Goal: Information Seeking & Learning: Learn about a topic

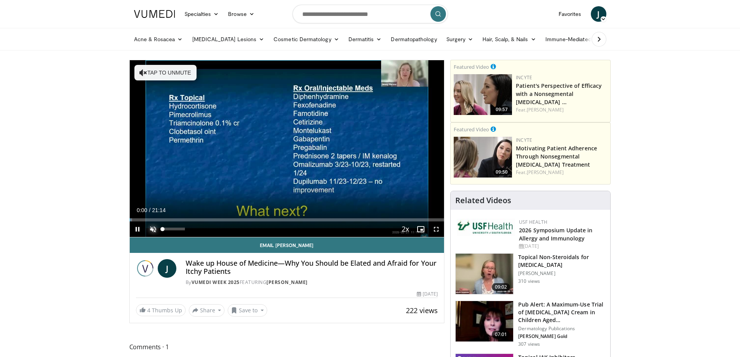
click at [156, 228] on span "Video Player" at bounding box center [153, 230] width 16 height 16
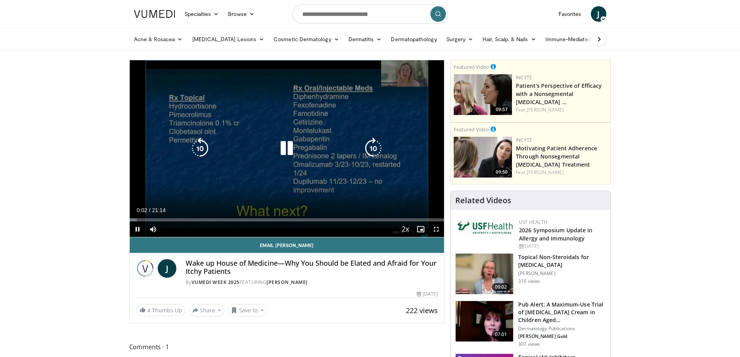
click at [374, 143] on icon "Video Player" at bounding box center [374, 149] width 22 height 22
click at [374, 148] on icon "Video Player" at bounding box center [374, 149] width 22 height 22
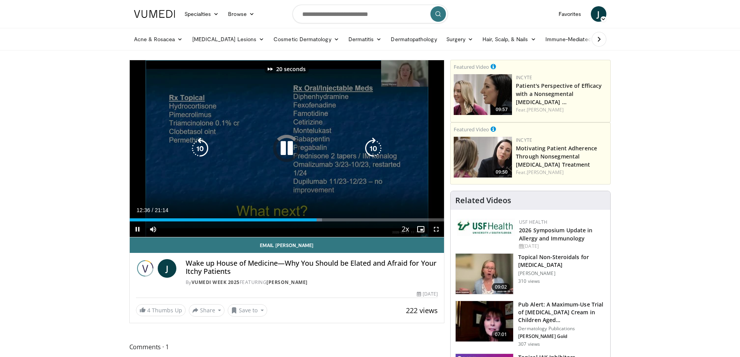
click at [374, 148] on icon "Video Player" at bounding box center [374, 149] width 22 height 22
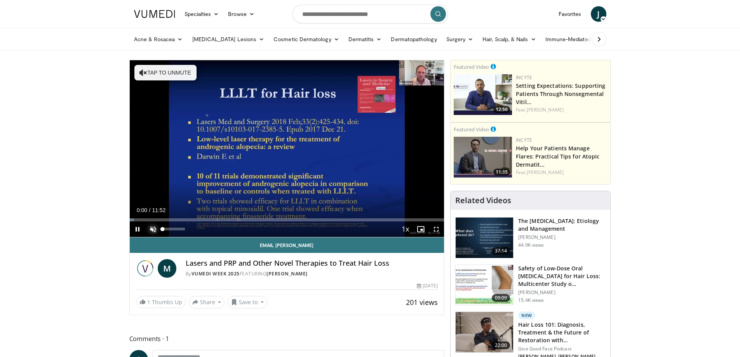
click at [155, 228] on span "Video Player" at bounding box center [153, 230] width 16 height 16
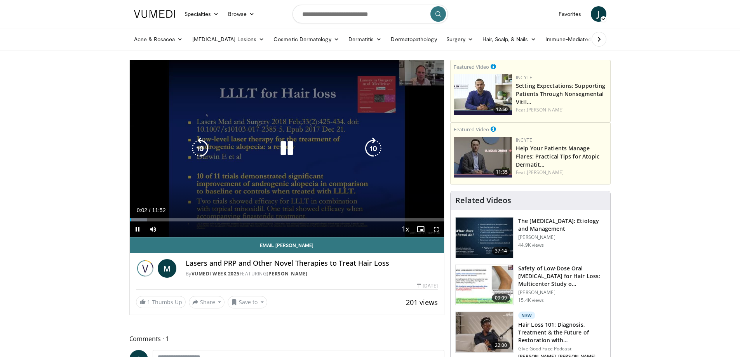
click at [369, 147] on icon "Video Player" at bounding box center [374, 149] width 22 height 22
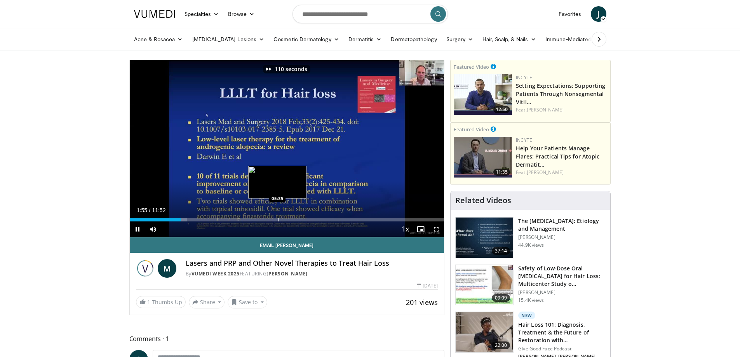
click at [279, 218] on div "Progress Bar" at bounding box center [278, 219] width 1 height 3
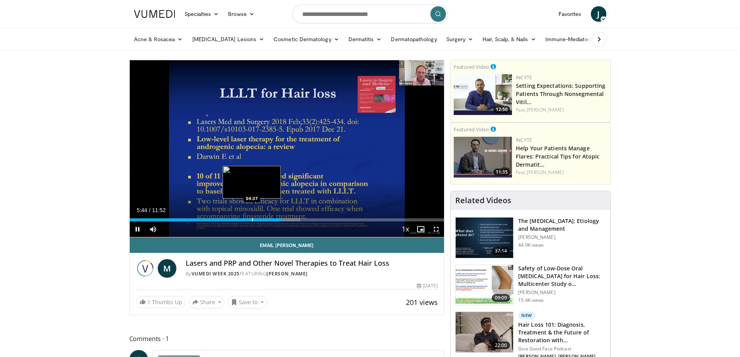
click at [252, 219] on div "Progress Bar" at bounding box center [252, 219] width 1 height 3
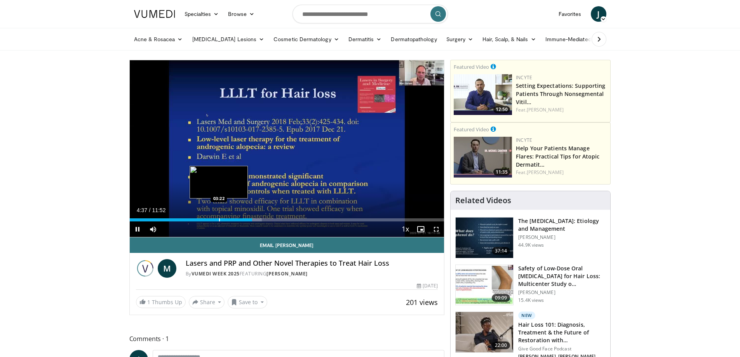
click at [219, 219] on div "Progress Bar" at bounding box center [219, 219] width 1 height 3
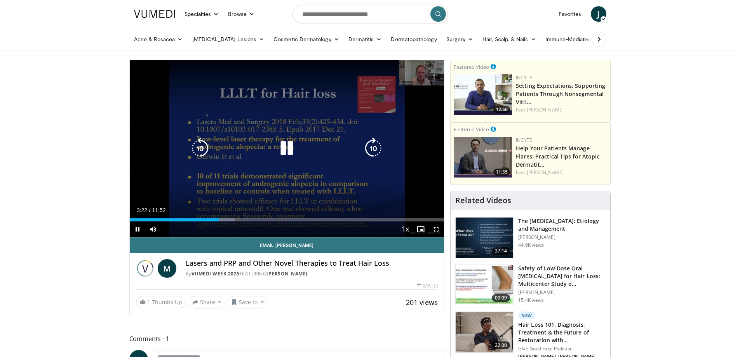
click at [363, 146] on icon "Video Player" at bounding box center [374, 149] width 22 height 22
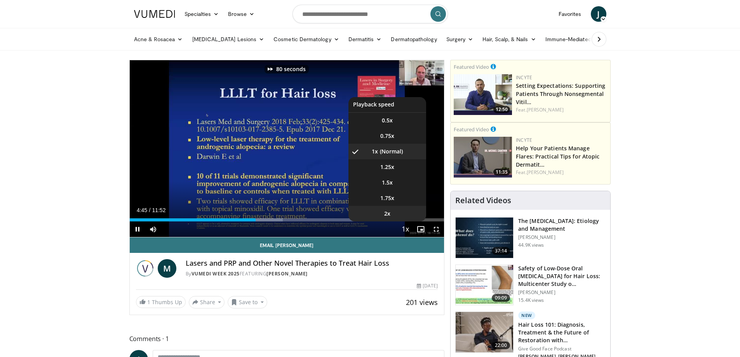
click at [399, 208] on li "2x" at bounding box center [388, 214] width 78 height 16
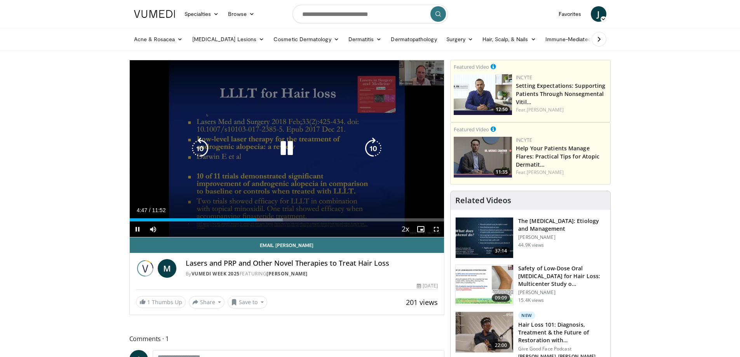
click at [384, 148] on icon "Video Player" at bounding box center [374, 149] width 22 height 22
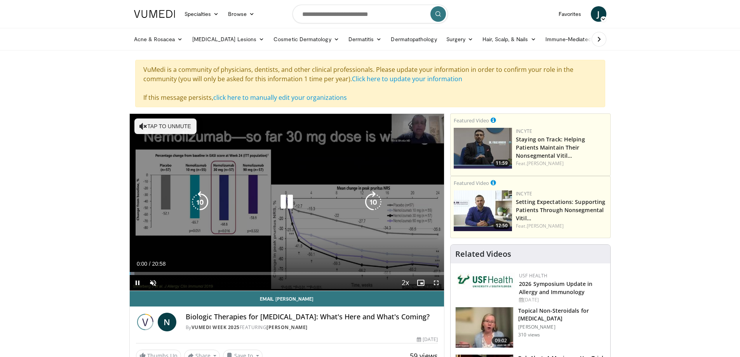
click at [171, 126] on button "Tap to unmute" at bounding box center [165, 127] width 62 height 16
click at [373, 204] on icon "Video Player" at bounding box center [374, 202] width 22 height 22
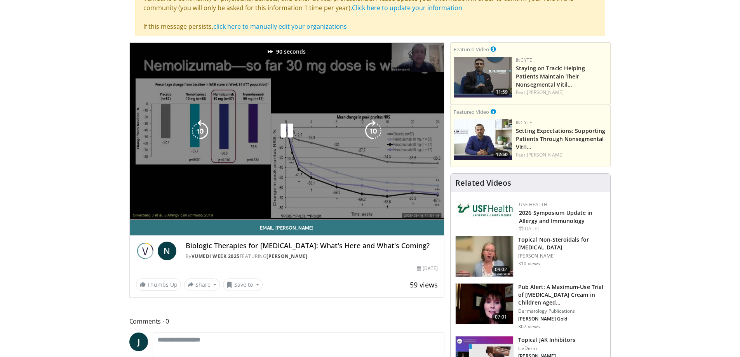
scroll to position [78, 0]
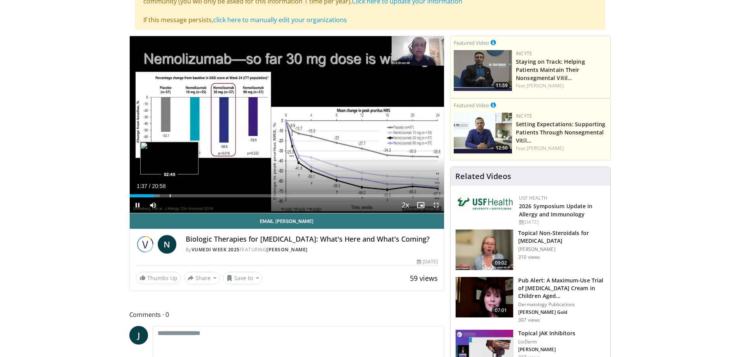
click at [170, 196] on div "Progress Bar" at bounding box center [170, 195] width 1 height 3
click at [189, 195] on div "Progress Bar" at bounding box center [189, 195] width 1 height 3
click at [209, 195] on div "Progress Bar" at bounding box center [209, 195] width 1 height 3
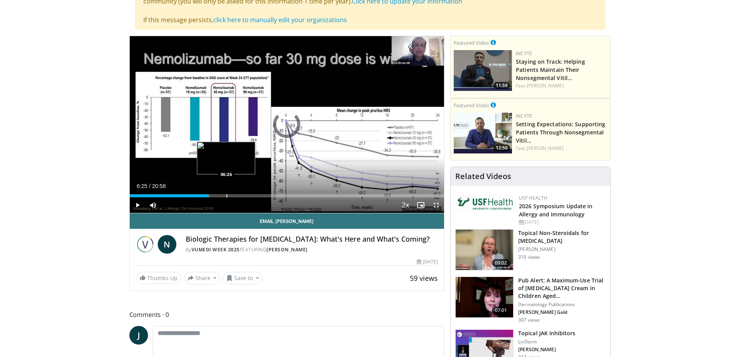
click at [227, 194] on div "Progress Bar" at bounding box center [227, 195] width 1 height 3
click at [255, 195] on div "Progress Bar" at bounding box center [255, 195] width 1 height 3
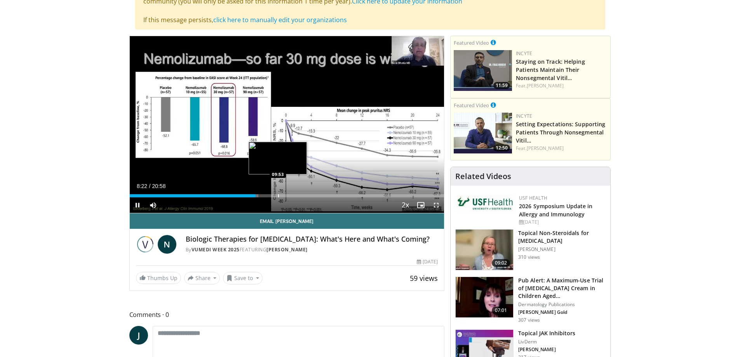
click at [278, 194] on div "Progress Bar" at bounding box center [278, 195] width 1 height 3
click at [298, 195] on div "Progress Bar" at bounding box center [298, 195] width 1 height 3
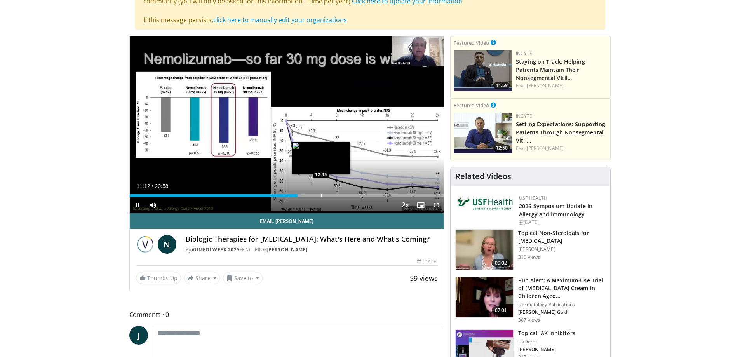
click at [320, 195] on div "Loaded : 54.83% 11:12 12:45" at bounding box center [287, 195] width 315 height 3
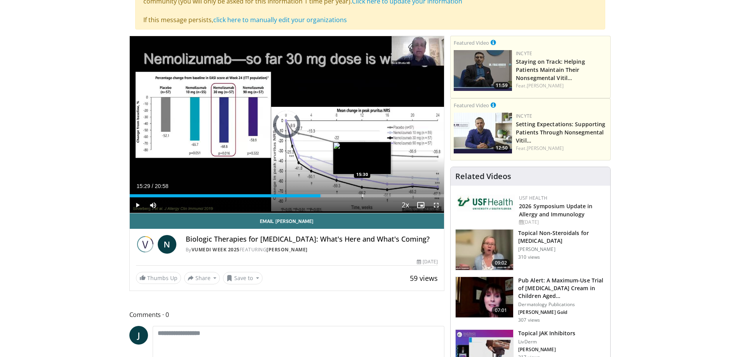
click at [362, 195] on div "Loaded : 61.18% 12:43 15:30" at bounding box center [287, 195] width 315 height 3
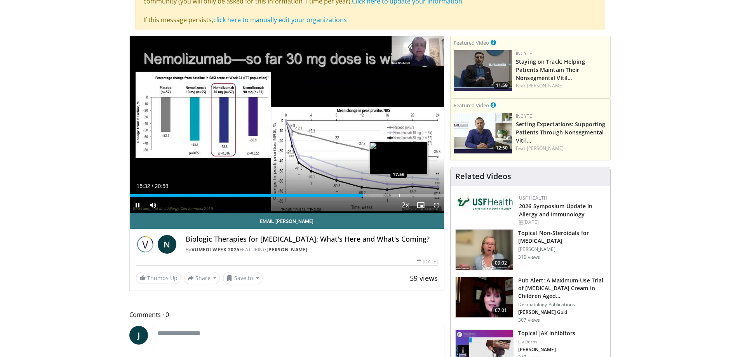
click at [399, 196] on div "Progress Bar" at bounding box center [399, 195] width 1 height 3
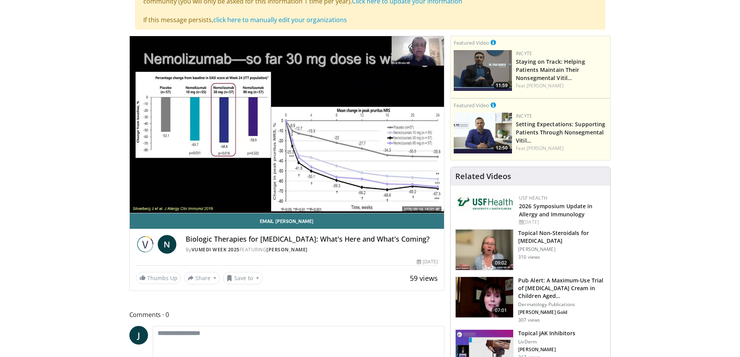
click at [430, 196] on div "90 seconds Tap to unmute" at bounding box center [287, 124] width 315 height 177
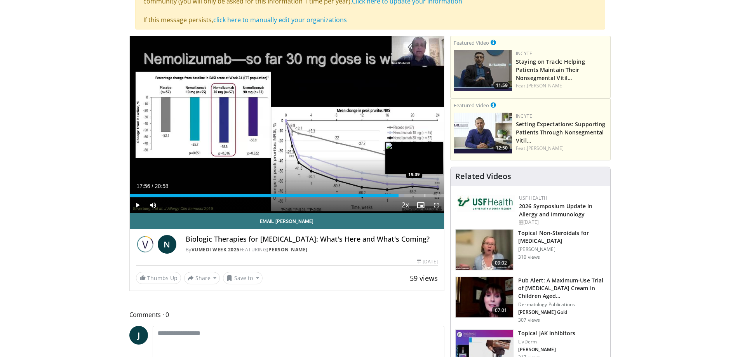
click at [426, 196] on div "Progress Bar" at bounding box center [425, 195] width 1 height 3
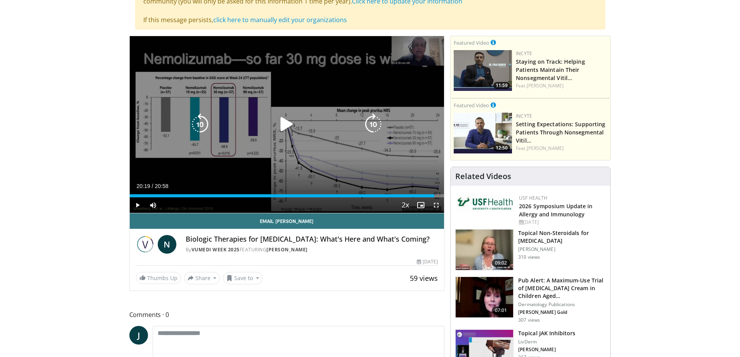
click at [320, 127] on div "Video Player" at bounding box center [286, 125] width 189 height 16
click at [287, 128] on icon "Video Player" at bounding box center [287, 125] width 22 height 22
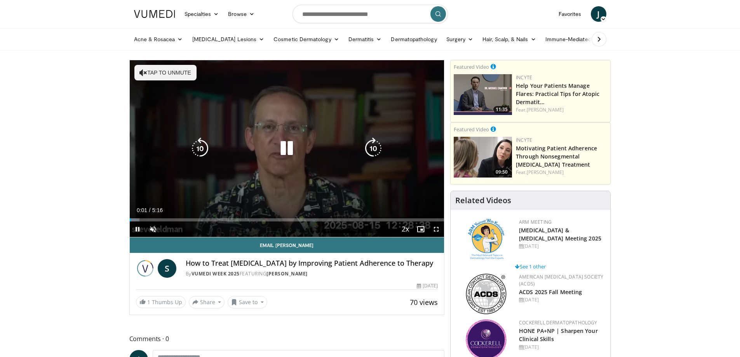
click at [367, 154] on icon "Video Player" at bounding box center [374, 149] width 22 height 22
click at [370, 149] on icon "Video Player" at bounding box center [374, 149] width 22 height 22
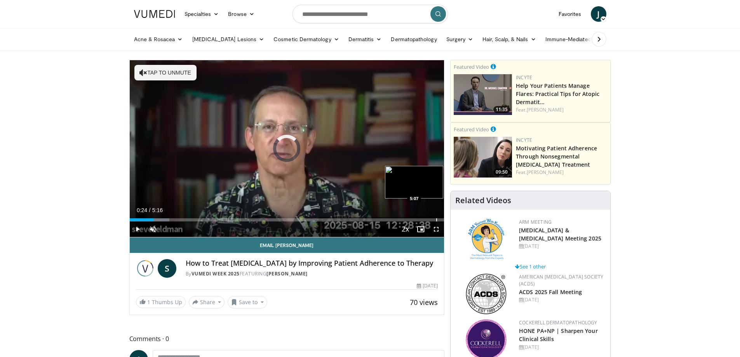
click at [437, 219] on div "Progress Bar" at bounding box center [437, 219] width 1 height 3
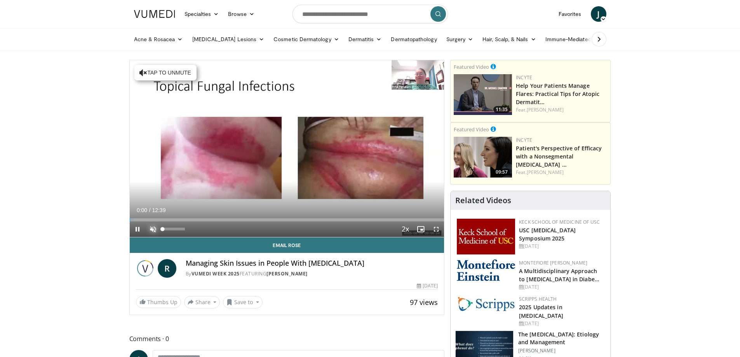
click at [155, 226] on span "Video Player" at bounding box center [153, 230] width 16 height 16
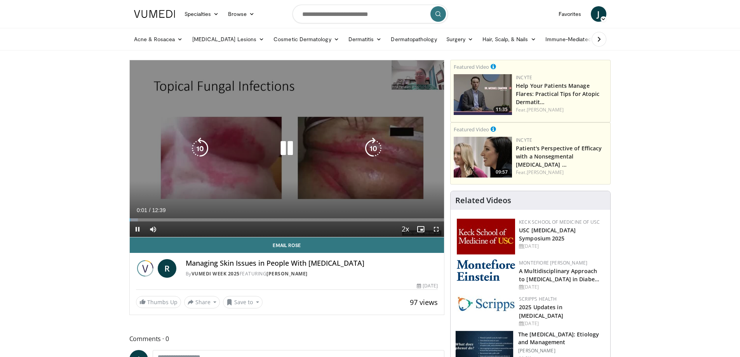
click at [376, 148] on icon "Video Player" at bounding box center [374, 149] width 22 height 22
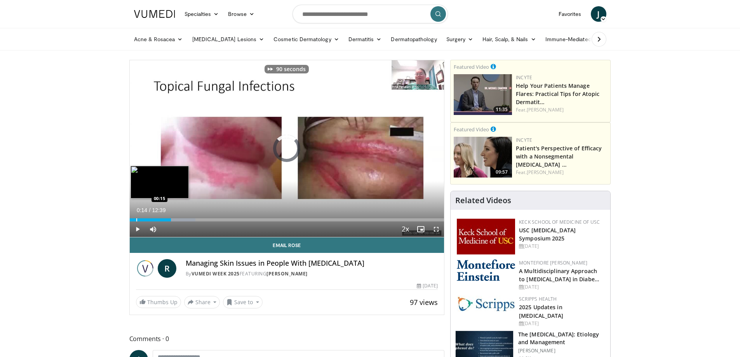
click at [135, 220] on div "01:39" at bounding box center [150, 219] width 41 height 3
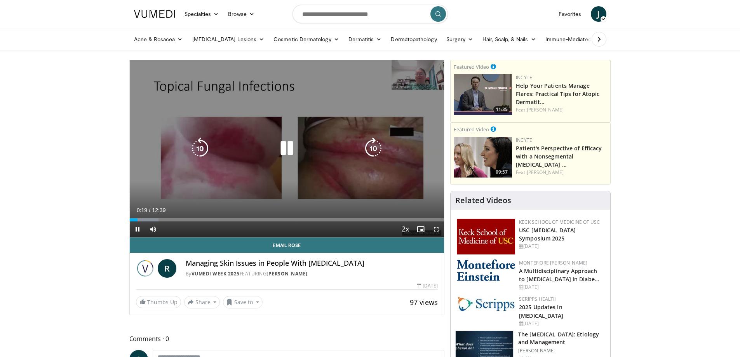
click at [382, 154] on icon "Video Player" at bounding box center [374, 149] width 22 height 22
click at [376, 149] on icon "Video Player" at bounding box center [374, 149] width 22 height 22
click at [375, 149] on icon "Video Player" at bounding box center [374, 149] width 22 height 22
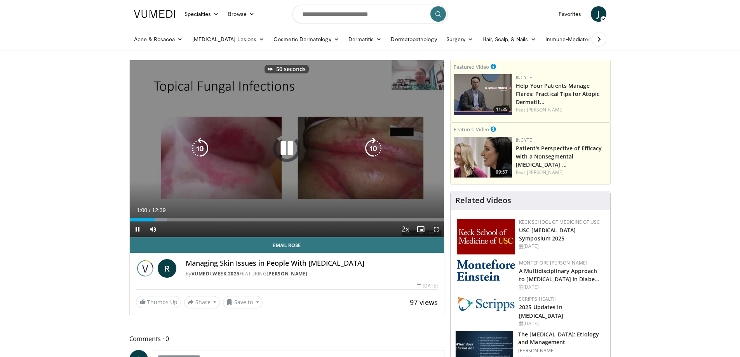
click at [375, 149] on icon "Video Player" at bounding box center [374, 149] width 22 height 22
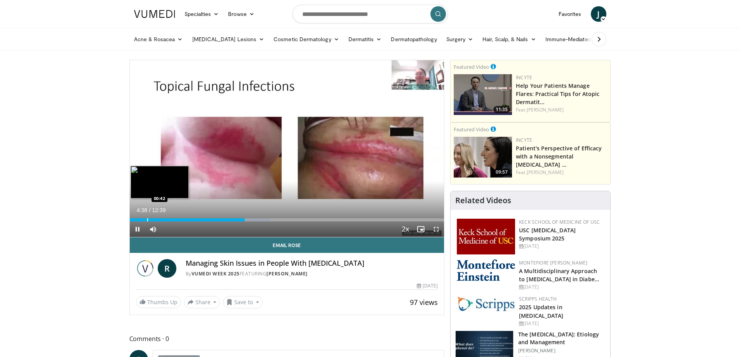
click at [147, 220] on div "Progress Bar" at bounding box center [147, 219] width 1 height 3
click at [141, 220] on div "Progress Bar" at bounding box center [141, 219] width 1 height 3
click at [136, 220] on div "Progress Bar" at bounding box center [136, 219] width 1 height 3
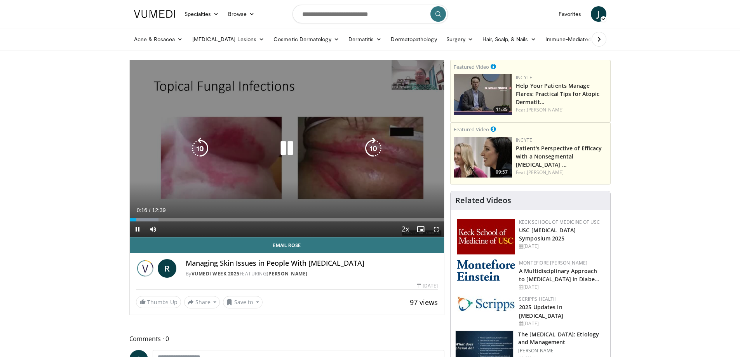
click at [279, 147] on icon "Video Player" at bounding box center [287, 149] width 22 height 22
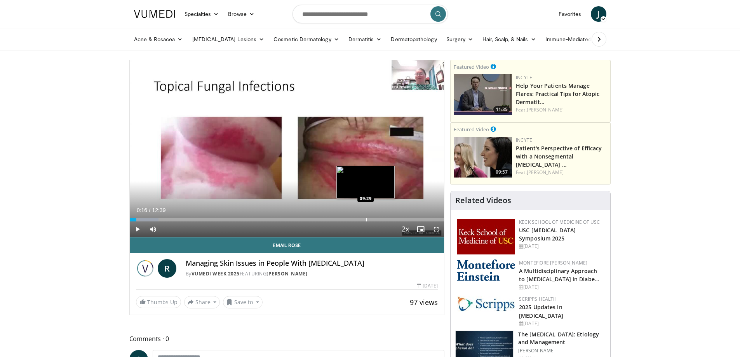
click at [366, 217] on div "Loaded : 9.15% 00:16 09:29" at bounding box center [287, 217] width 315 height 7
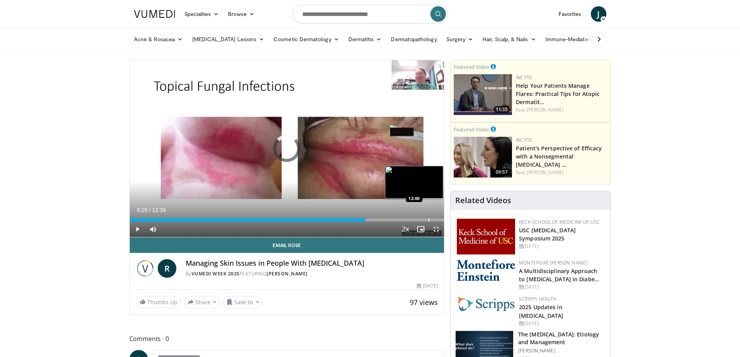
click at [428, 218] on div "Loaded : 77.72% 09:29 12:00" at bounding box center [287, 217] width 315 height 7
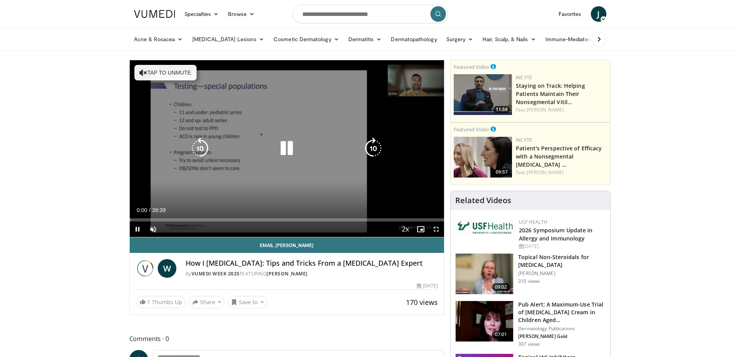
click at [384, 146] on icon "Video Player" at bounding box center [374, 149] width 22 height 22
click at [374, 146] on icon "Video Player" at bounding box center [374, 149] width 22 height 22
click at [160, 72] on button "Tap to unmute" at bounding box center [165, 73] width 62 height 16
click at [374, 147] on icon "Video Player" at bounding box center [374, 149] width 22 height 22
